Goal: Find specific fact: Find specific page/section

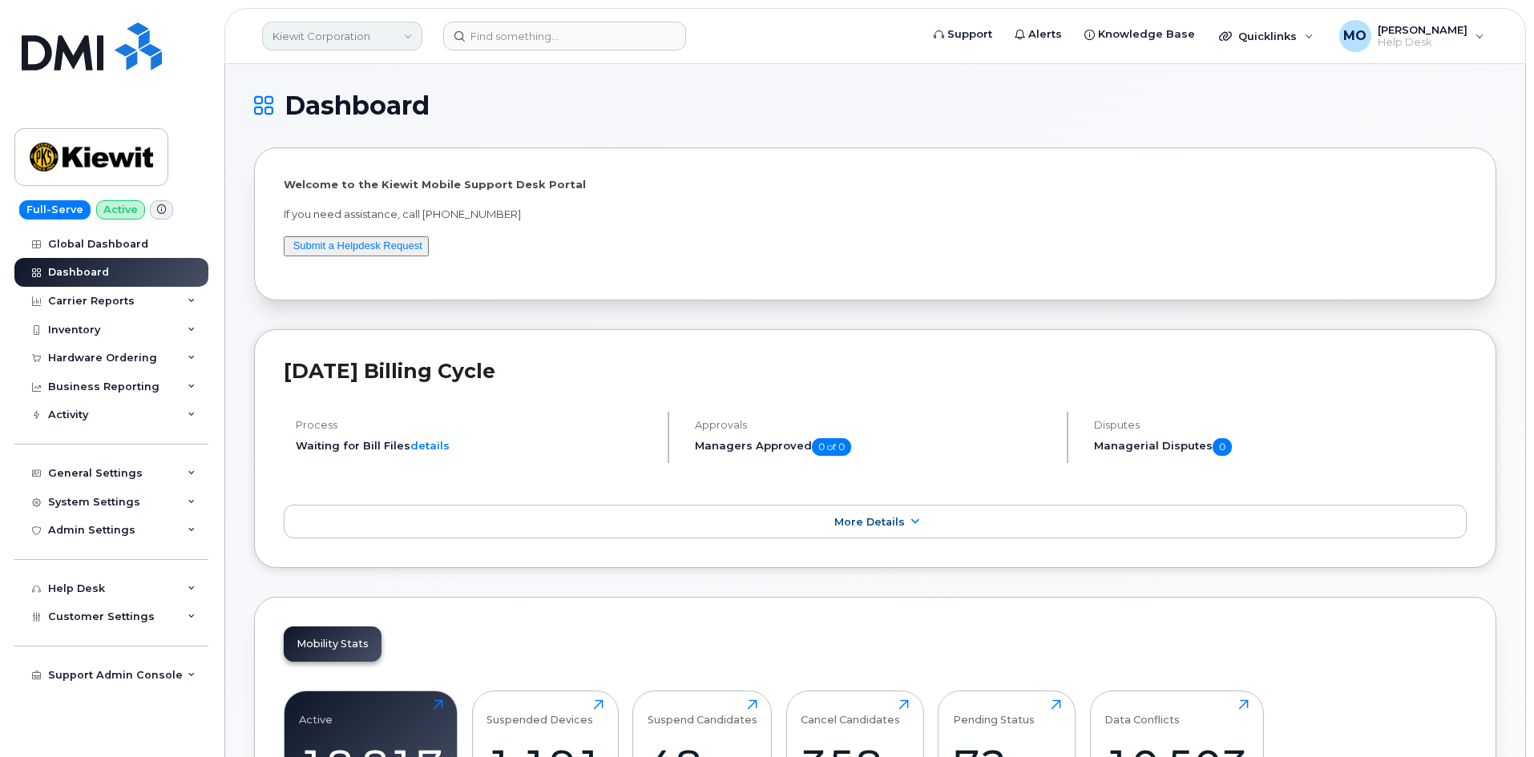
click at [372, 43] on link "Kiewit Corporation" at bounding box center [342, 36] width 160 height 29
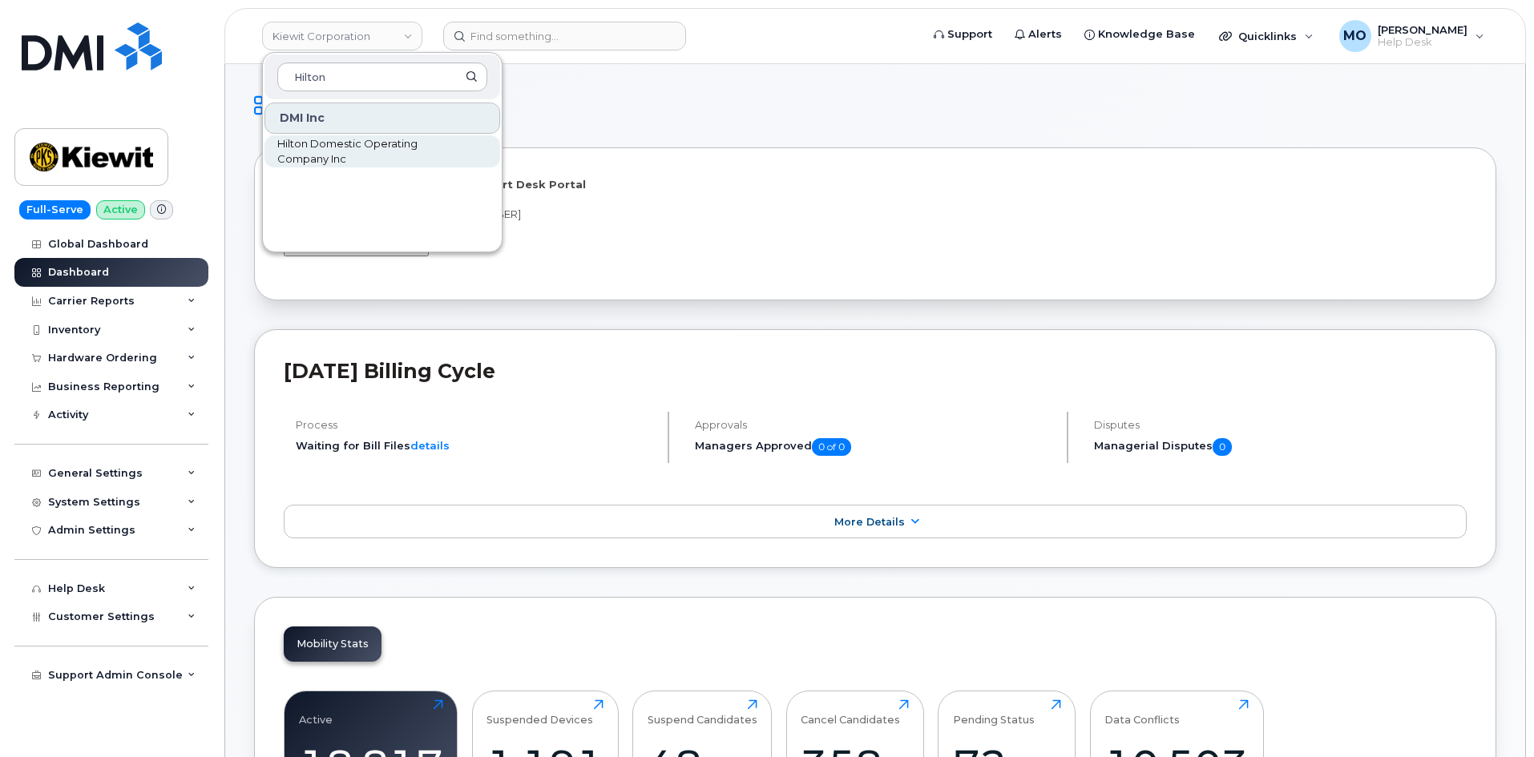
type input "Hilton"
click at [383, 151] on span "Hilton Domestic Operating Company Inc" at bounding box center [369, 151] width 184 height 31
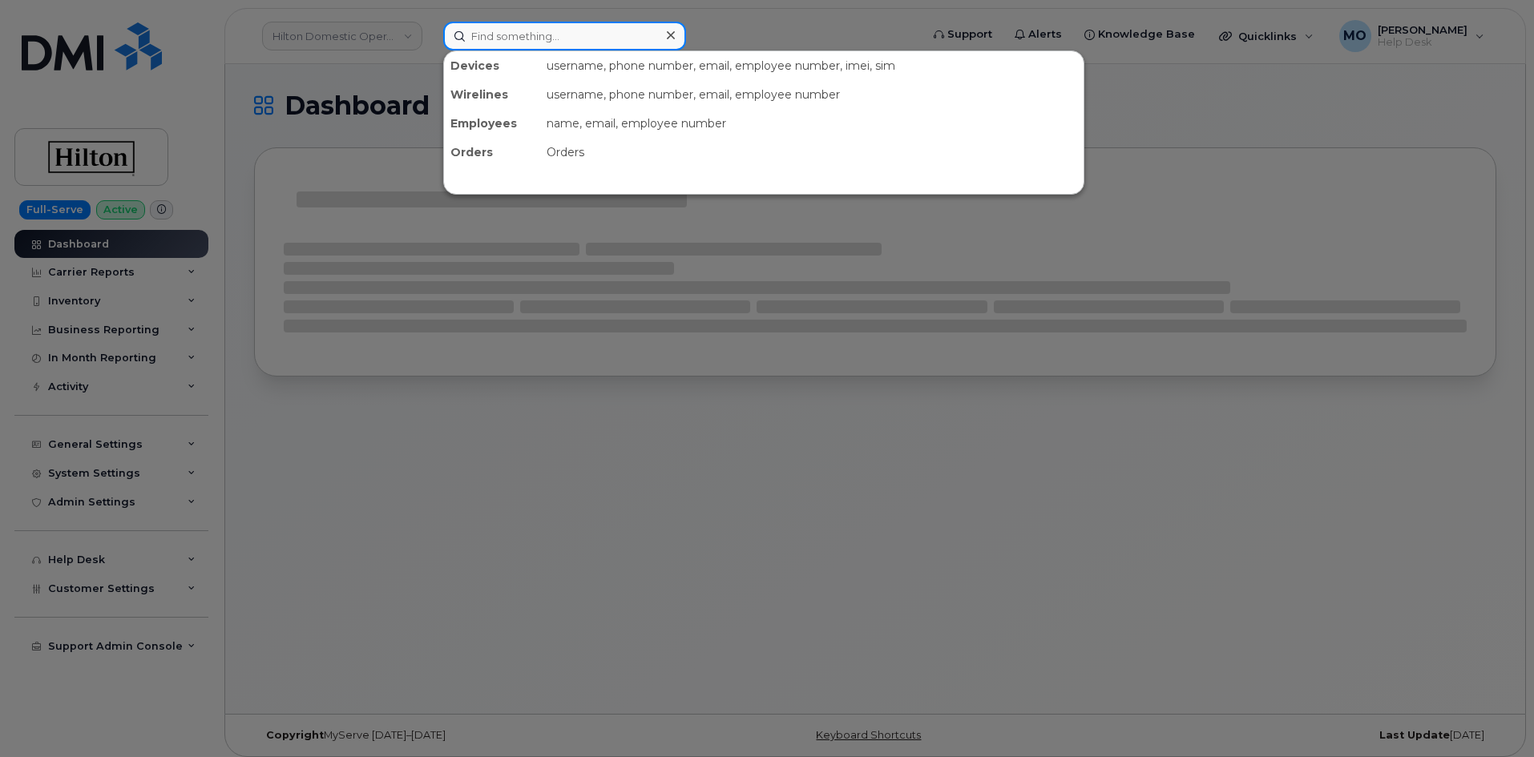
click at [666, 44] on div at bounding box center [564, 36] width 243 height 29
paste input "2025259980"
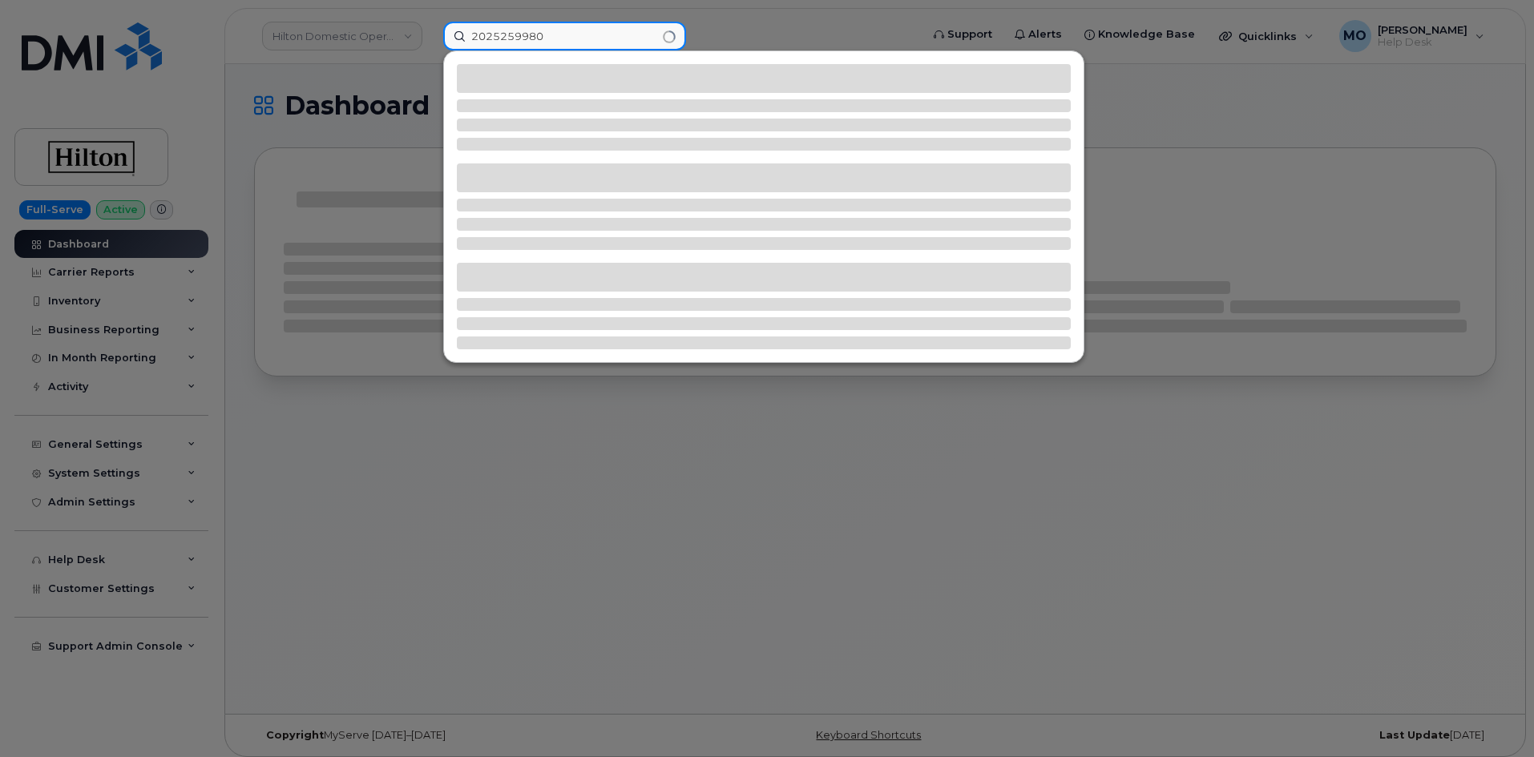
type input "2025259980"
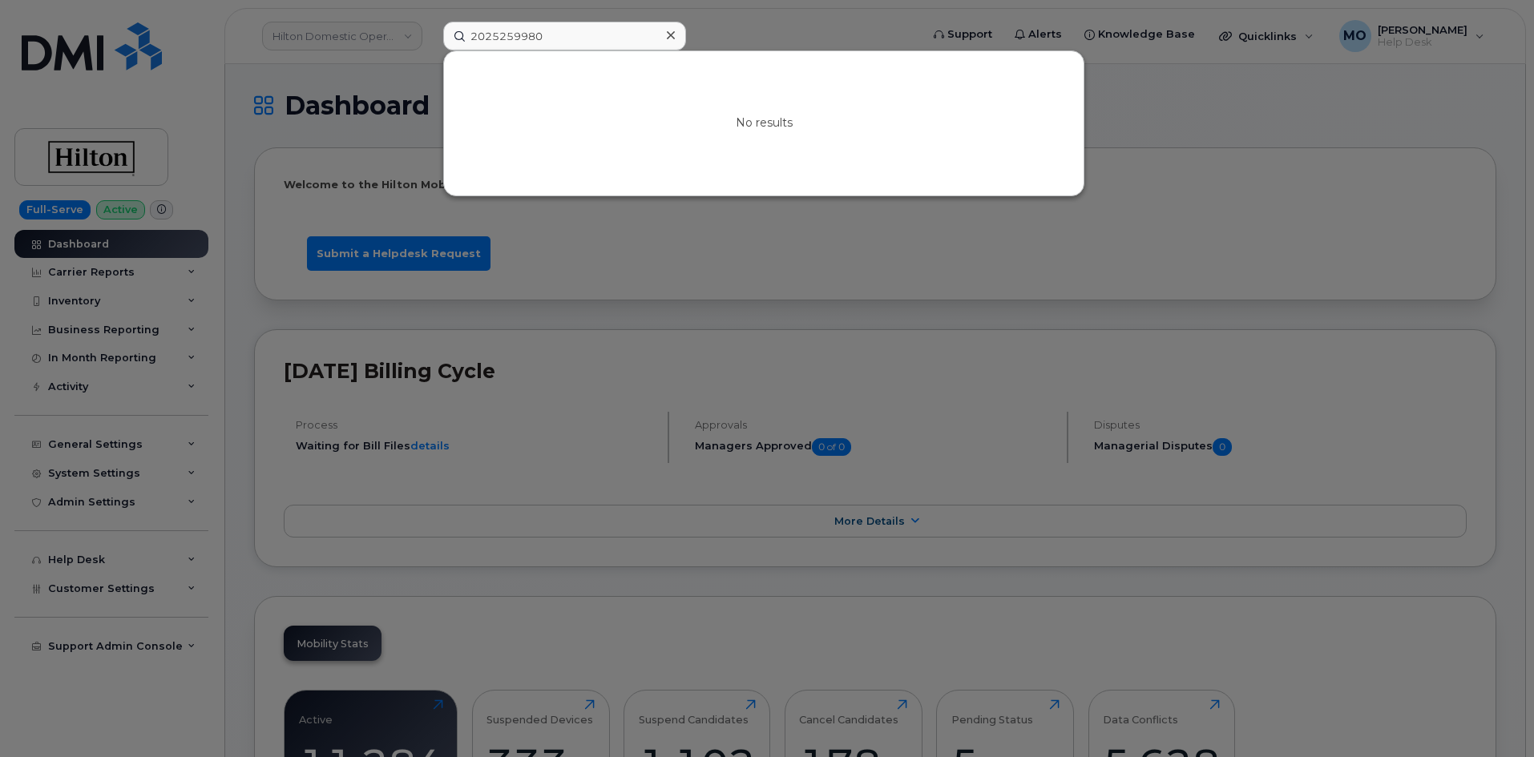
click at [1136, 143] on div at bounding box center [767, 378] width 1534 height 757
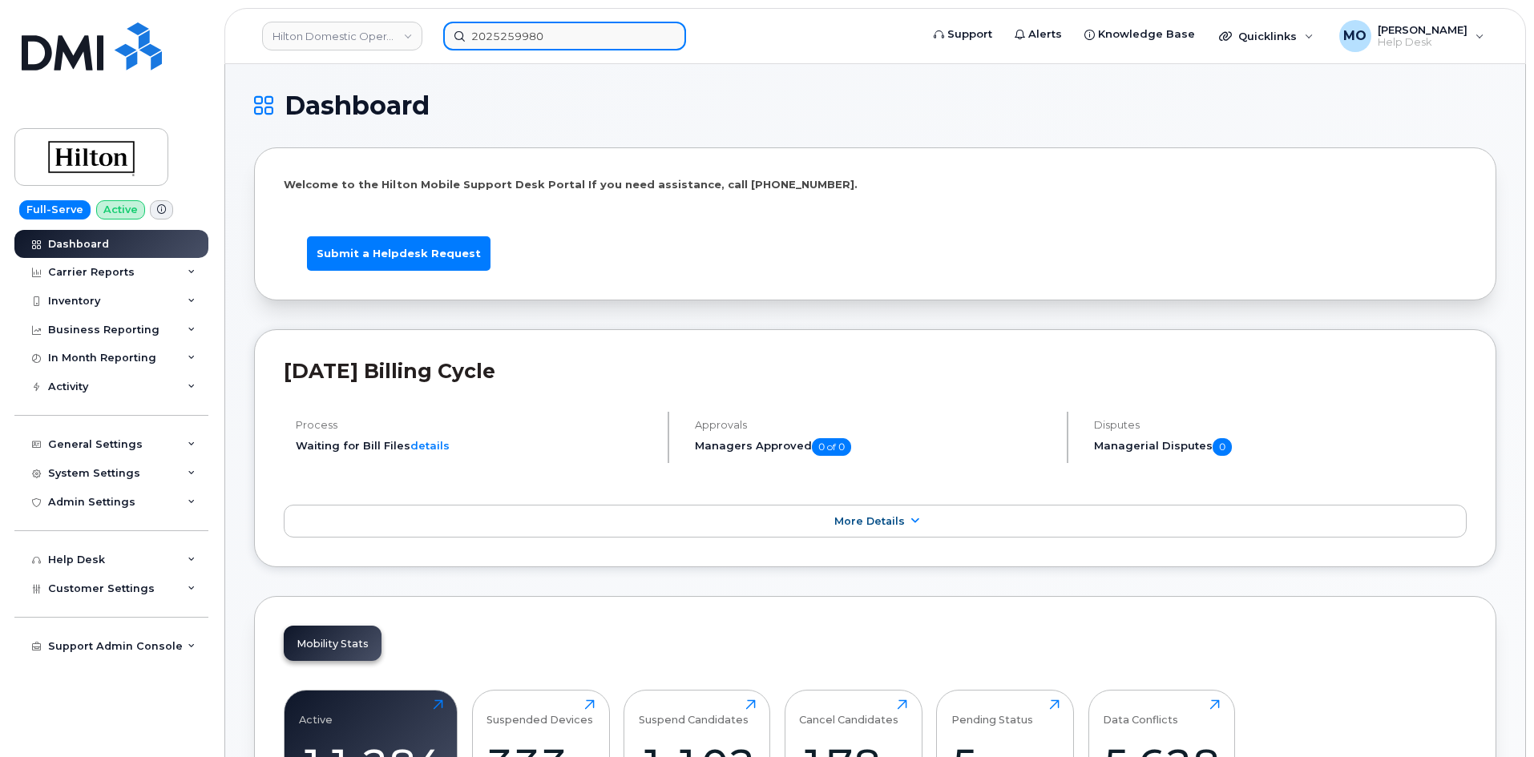
click at [624, 49] on input "2025259980" at bounding box center [564, 36] width 243 height 29
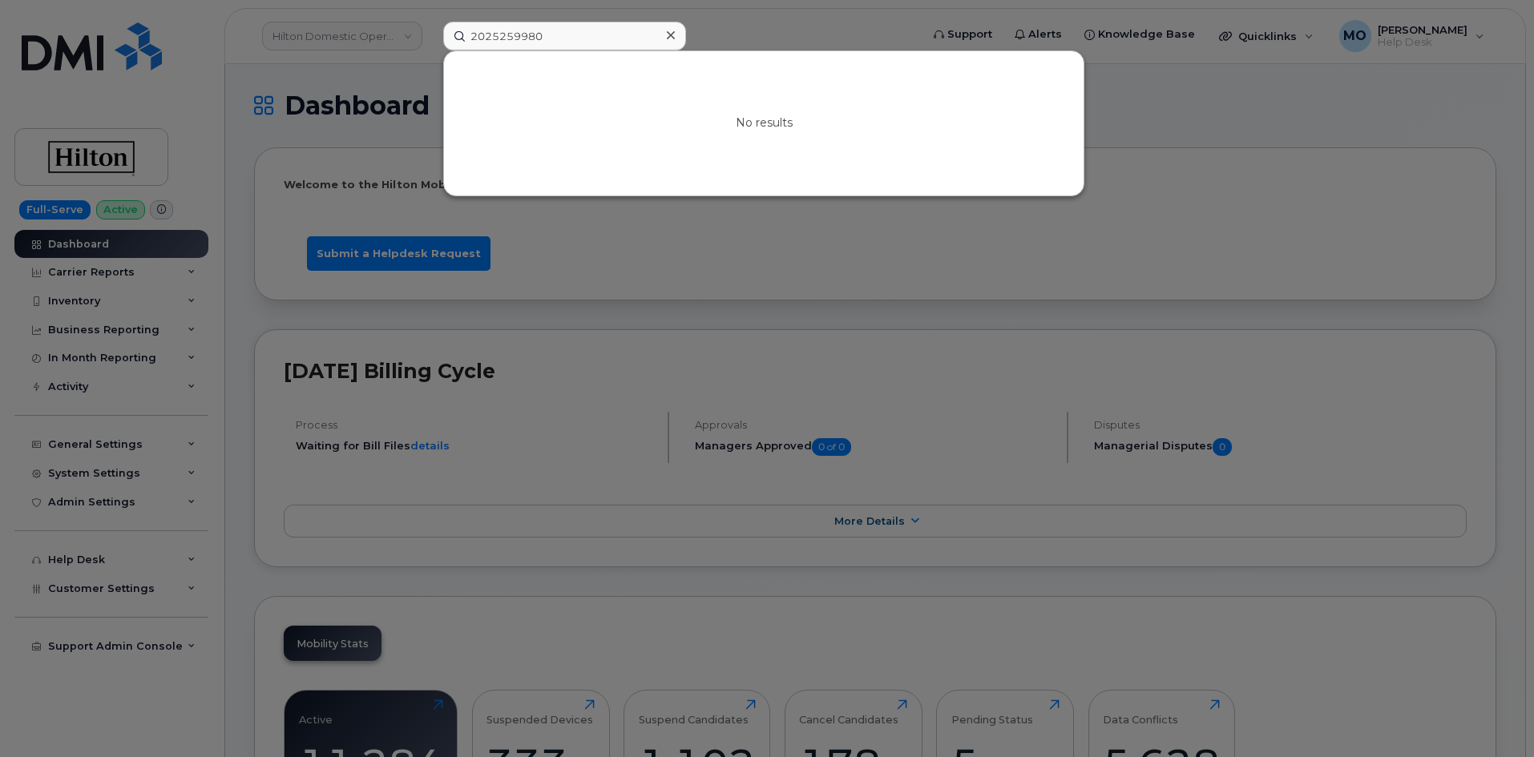
click at [563, 313] on div at bounding box center [767, 378] width 1534 height 757
click at [551, 43] on input "2025259980" at bounding box center [564, 36] width 243 height 29
click at [612, 259] on div at bounding box center [767, 378] width 1534 height 757
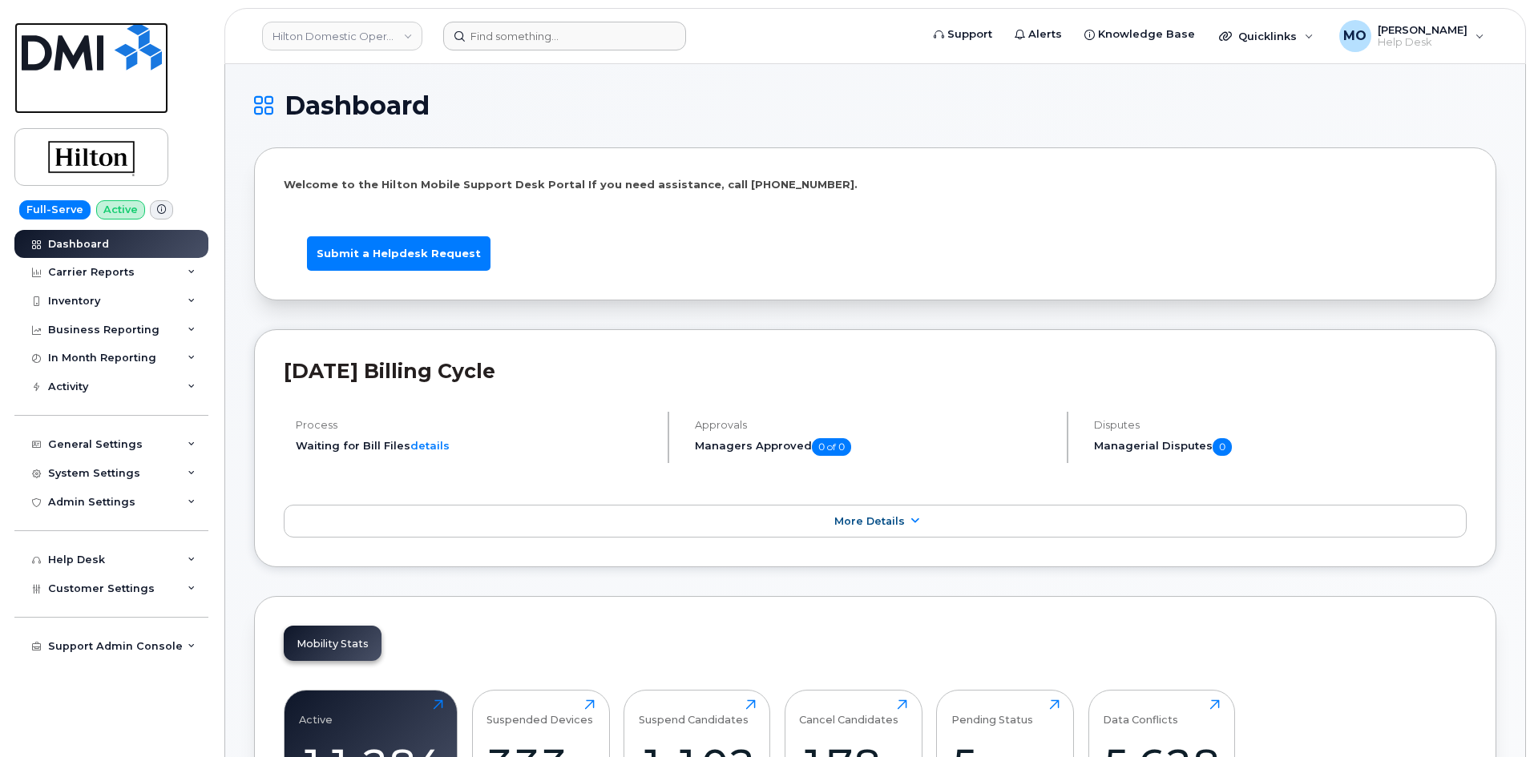
click at [91, 43] on img at bounding box center [92, 46] width 140 height 48
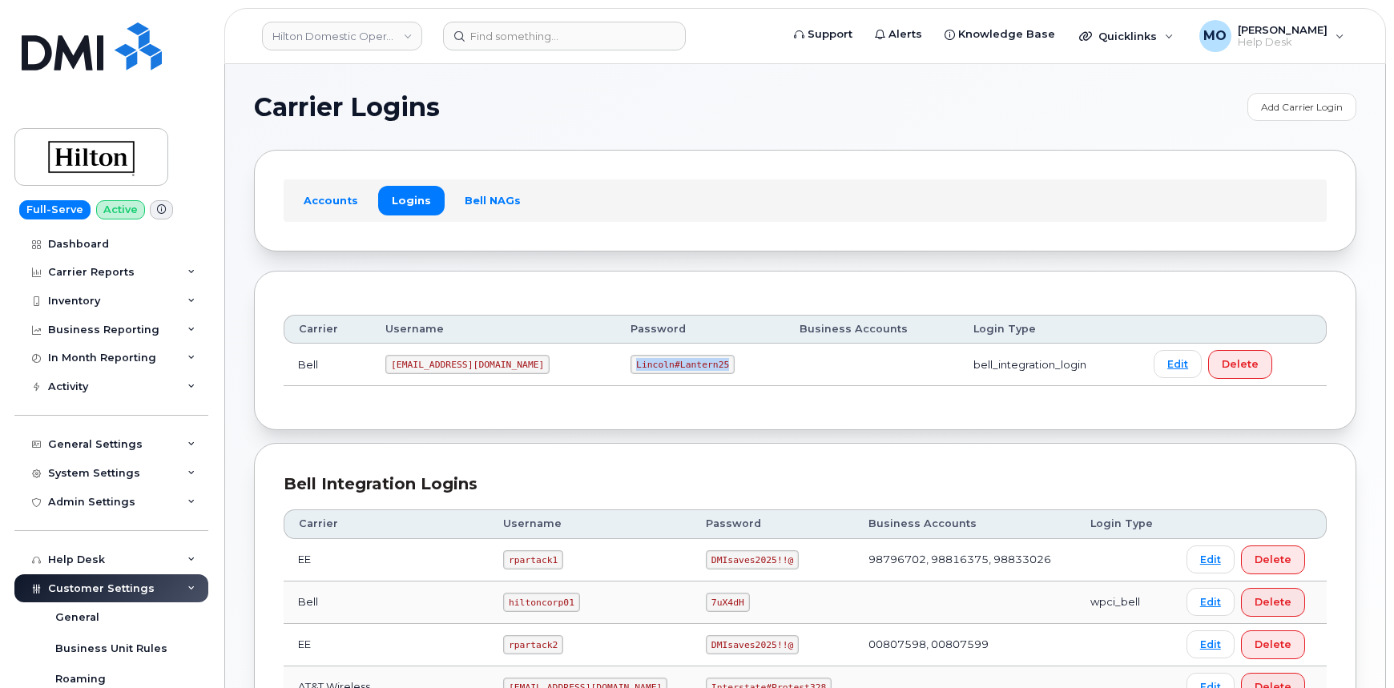
drag, startPoint x: 583, startPoint y: 364, endPoint x: 716, endPoint y: 361, distance: 133.9
click at [716, 361] on td "Lincoln#Lantern25" at bounding box center [700, 365] width 169 height 42
copy code "Lincoln#Lantern25"
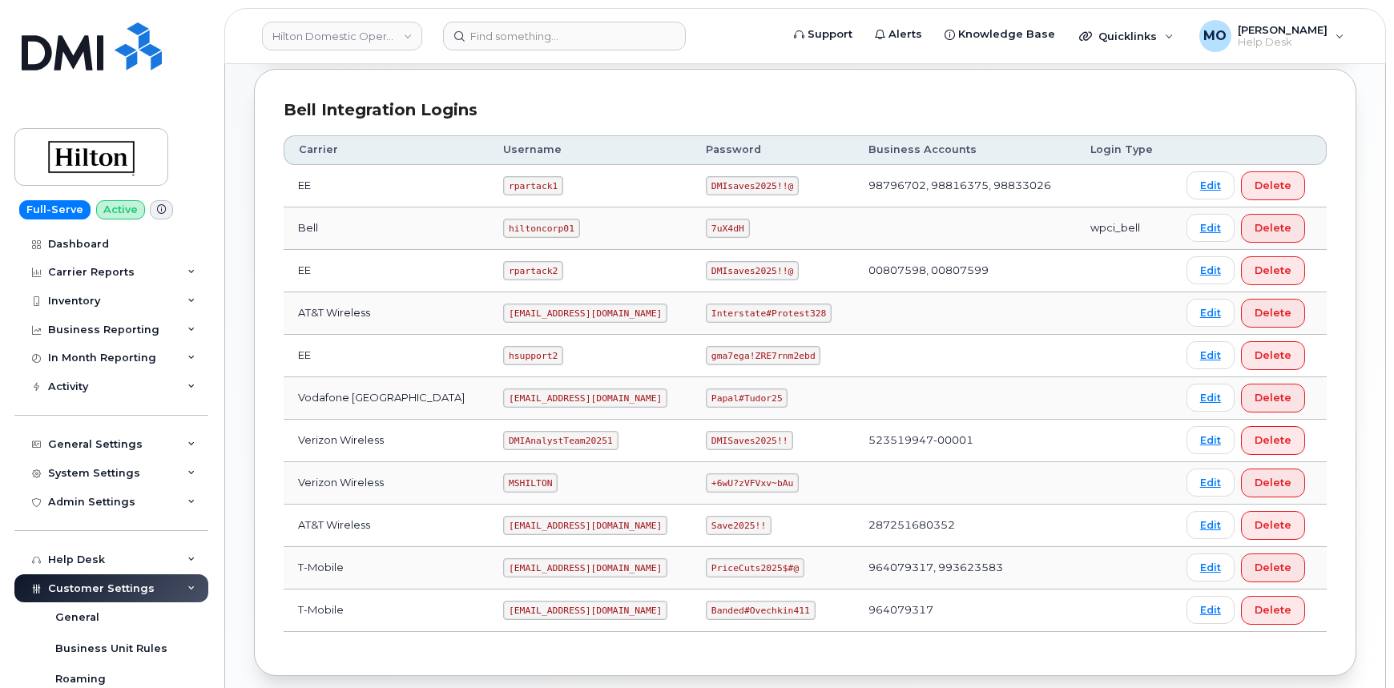
scroll to position [437, 0]
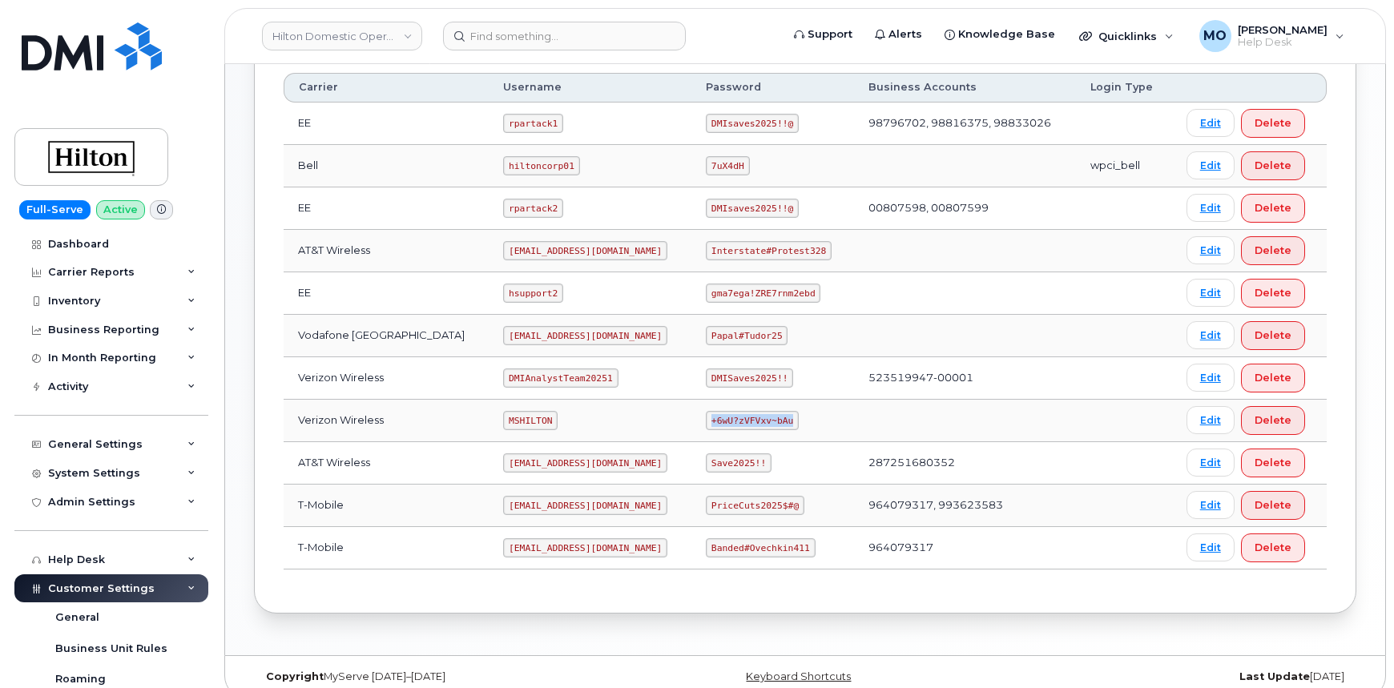
drag, startPoint x: 694, startPoint y: 417, endPoint x: 811, endPoint y: 427, distance: 117.5
click at [811, 427] on td "+6wU?zVFVxv~bAu" at bounding box center [773, 421] width 163 height 42
copy code "+6wU?zVFVxv~bAu"
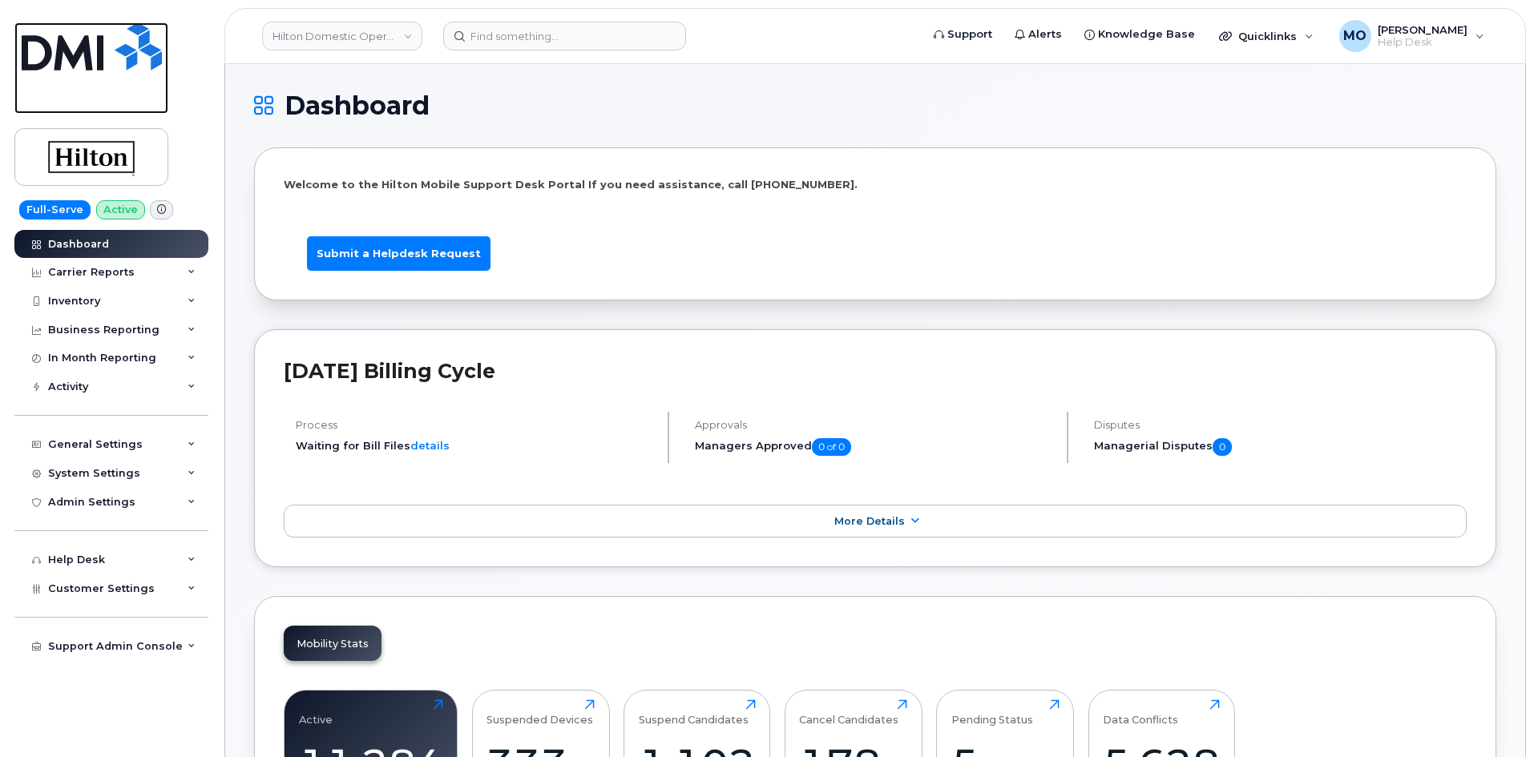
drag, startPoint x: 85, startPoint y: 50, endPoint x: 78, endPoint y: 54, distance: 8.3
click at [84, 53] on img at bounding box center [92, 46] width 140 height 48
